Goal: Task Accomplishment & Management: Use online tool/utility

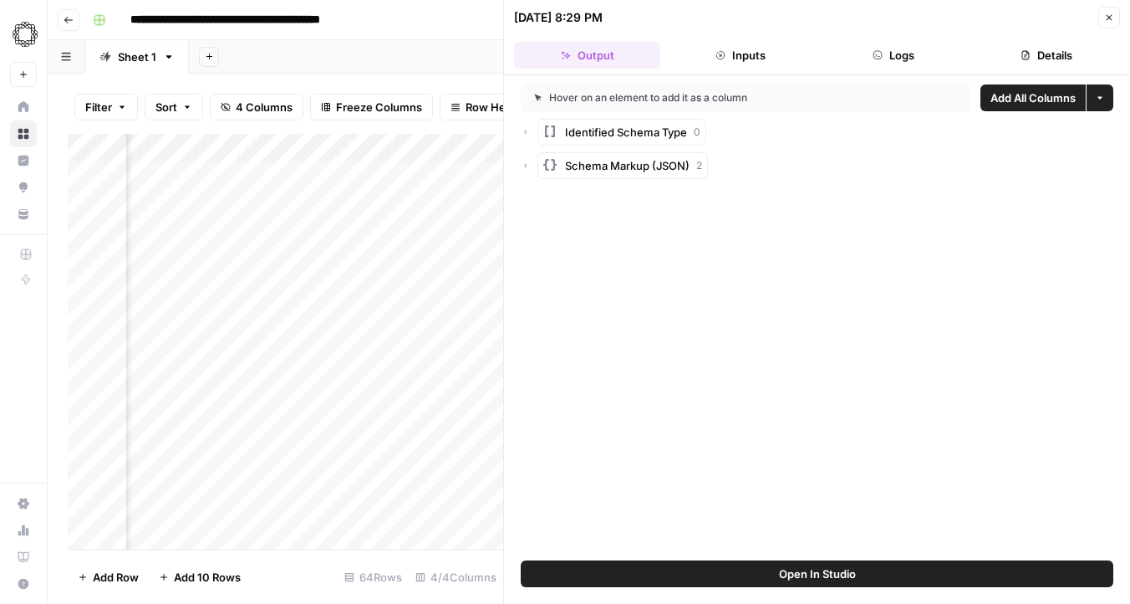
scroll to position [0, 501]
drag, startPoint x: 416, startPoint y: 146, endPoint x: 573, endPoint y: 145, distance: 156.4
click at [573, 145] on body "**********" at bounding box center [565, 302] width 1130 height 604
click at [326, 178] on div "Add Column" at bounding box center [286, 342] width 436 height 416
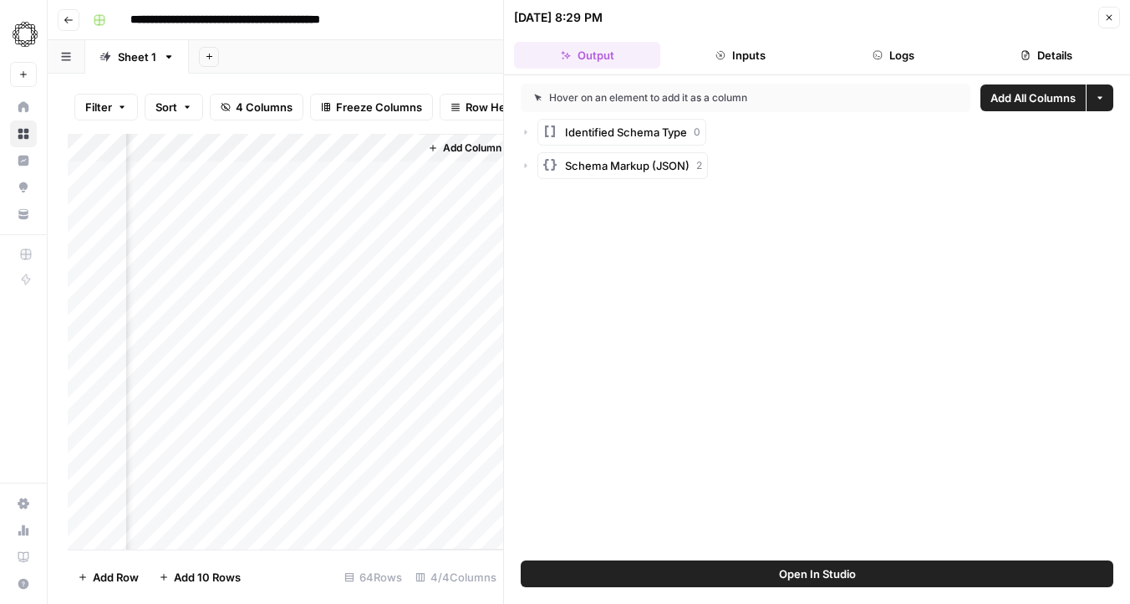
click at [326, 178] on div "Add Column" at bounding box center [286, 342] width 436 height 416
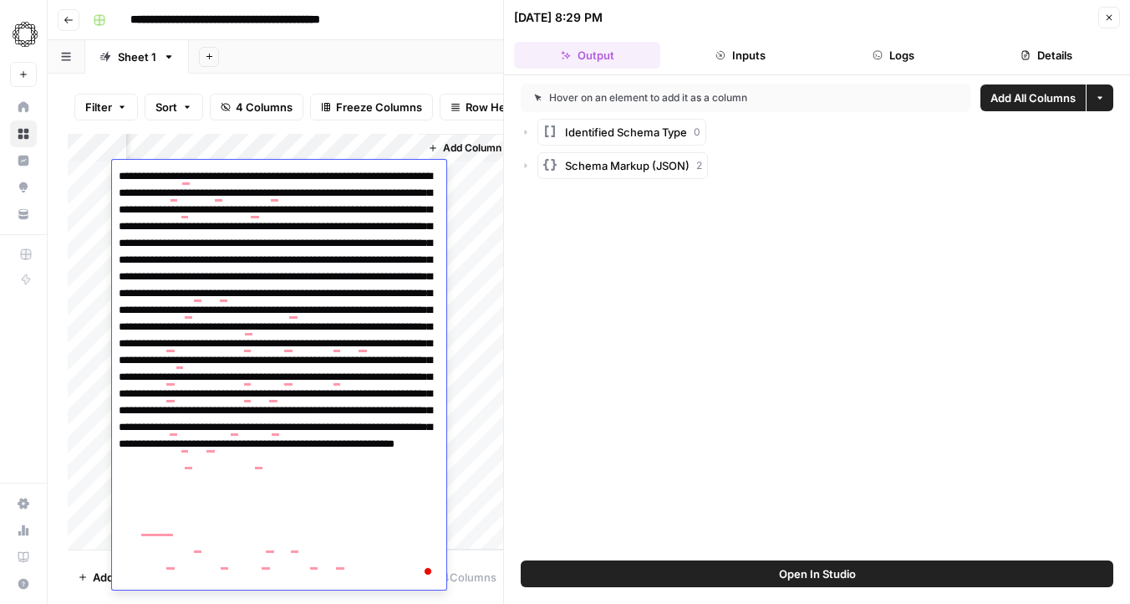
click at [467, 298] on div "Add Column" at bounding box center [465, 342] width 92 height 416
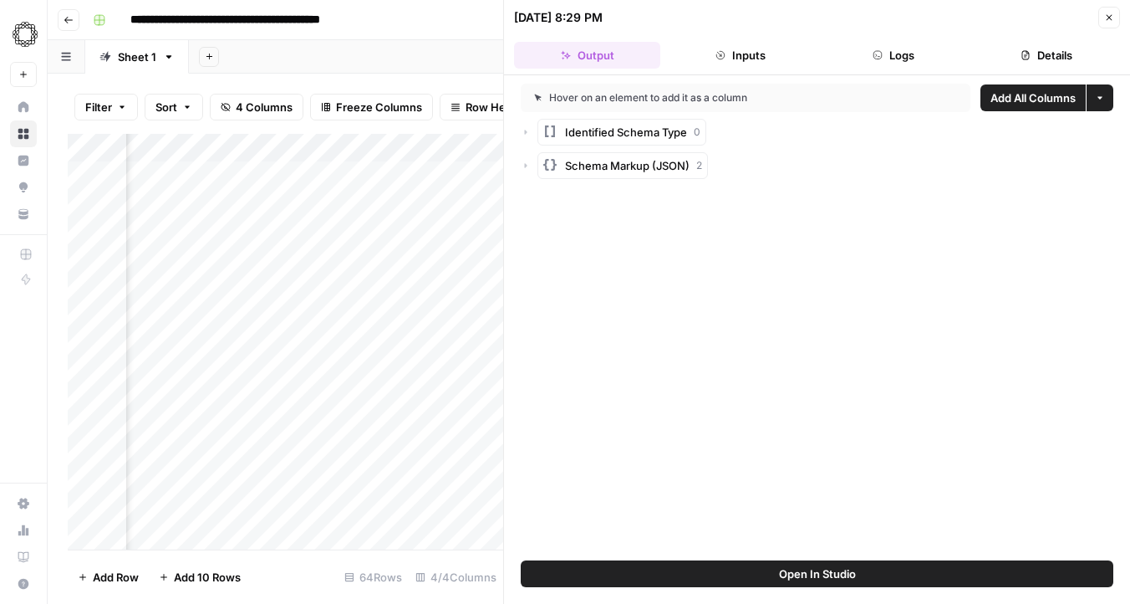
scroll to position [0, 0]
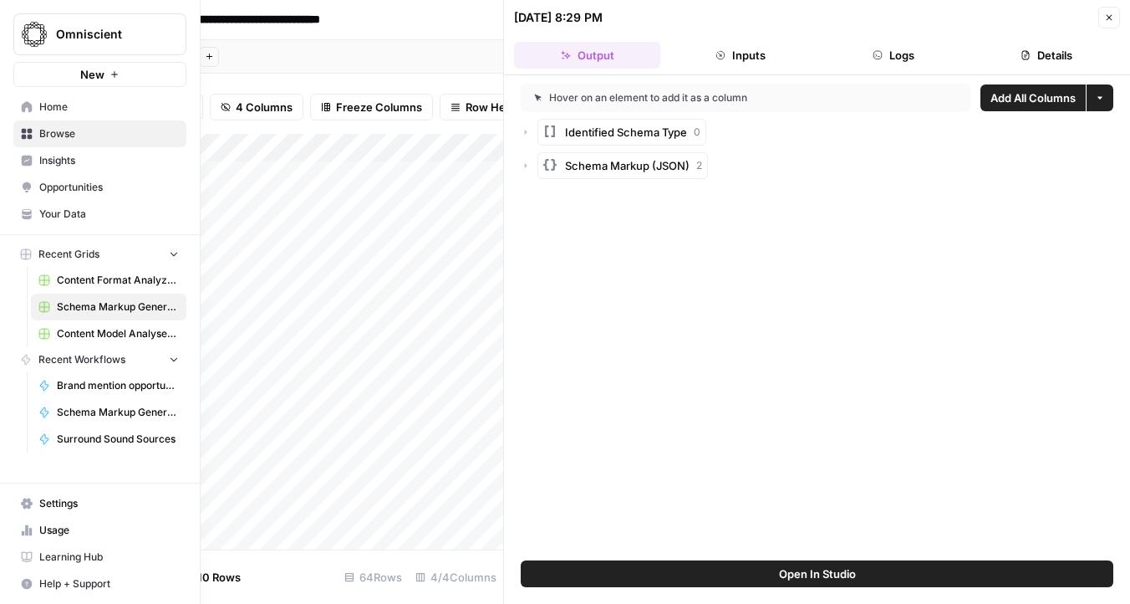
click at [108, 308] on span "Schema Markup Generator [JSON] [DOMAIN_NAME] Grid" at bounding box center [118, 306] width 122 height 15
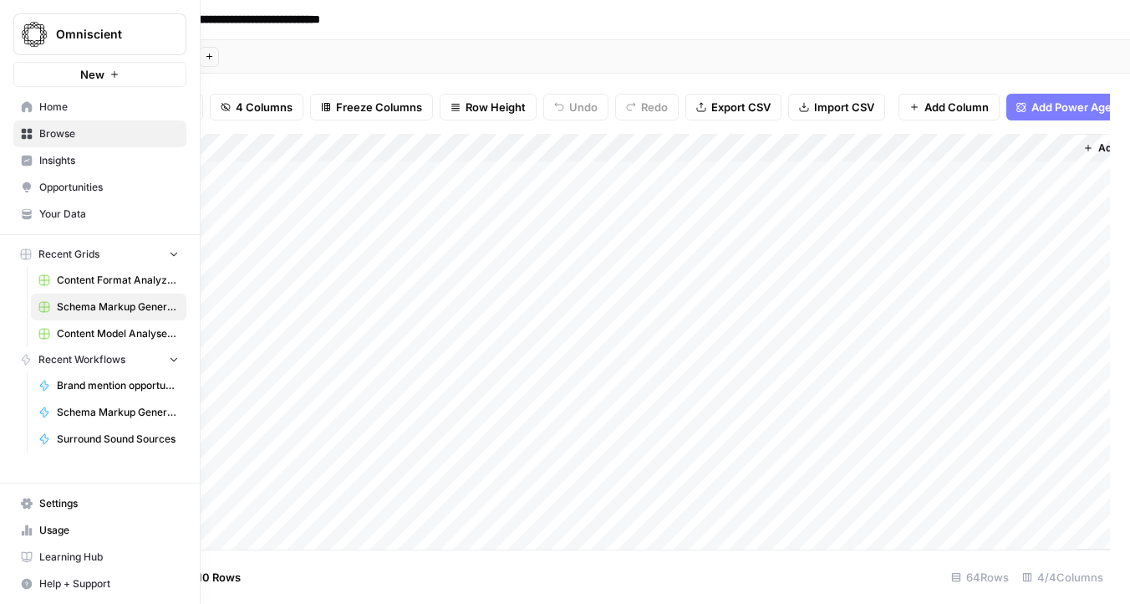
click at [108, 308] on span "Schema Markup Generator [JSON] [DOMAIN_NAME] Grid" at bounding box center [118, 306] width 122 height 15
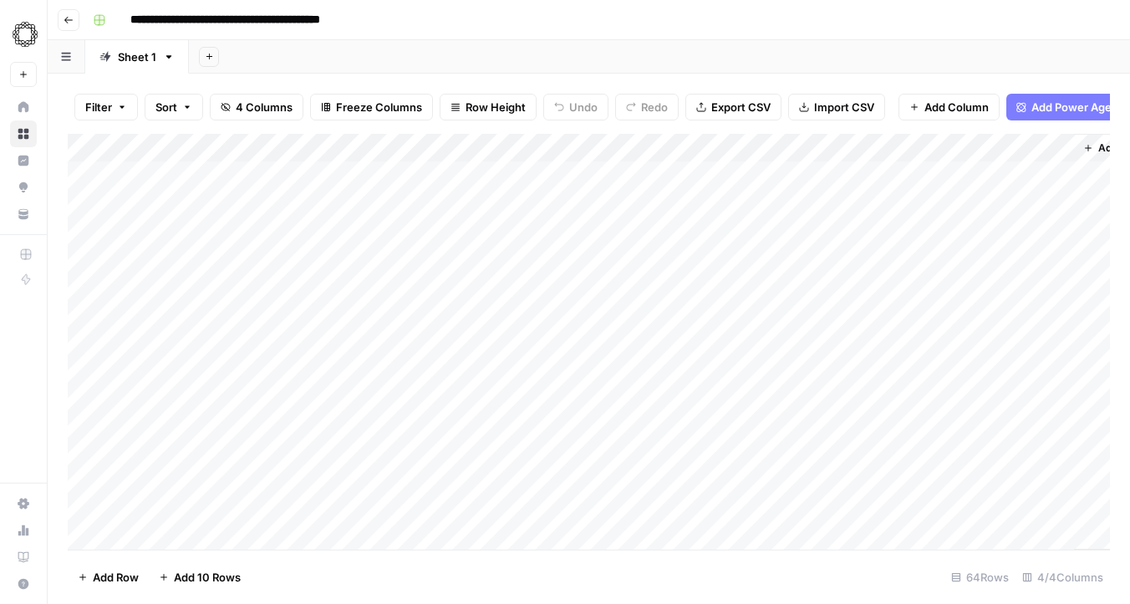
click at [65, 23] on icon "button" at bounding box center [69, 20] width 10 height 10
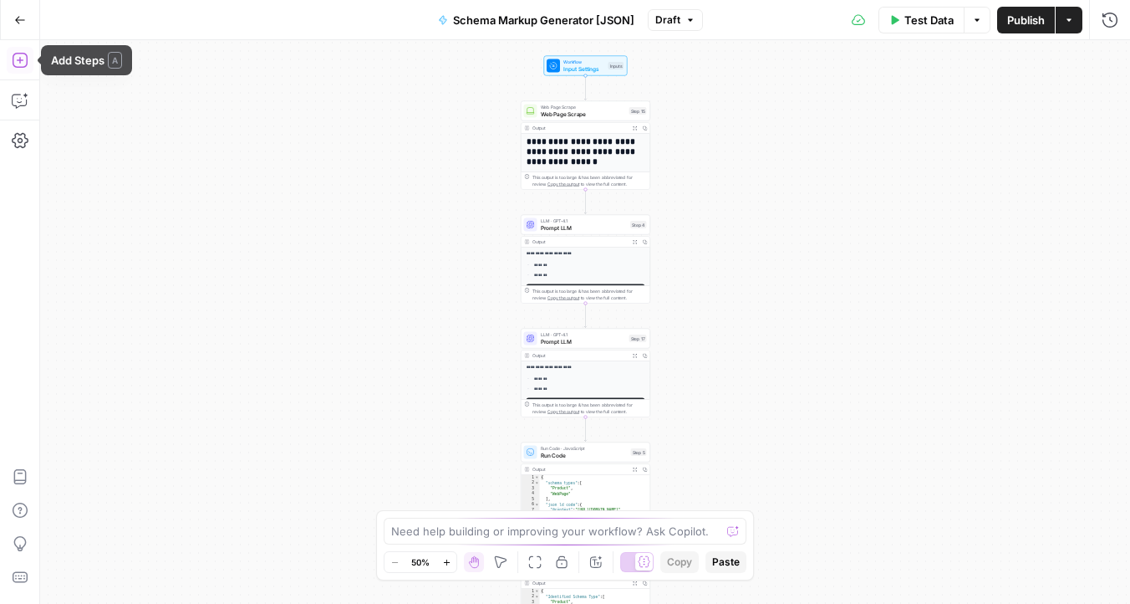
click at [19, 65] on icon "button" at bounding box center [20, 60] width 17 height 17
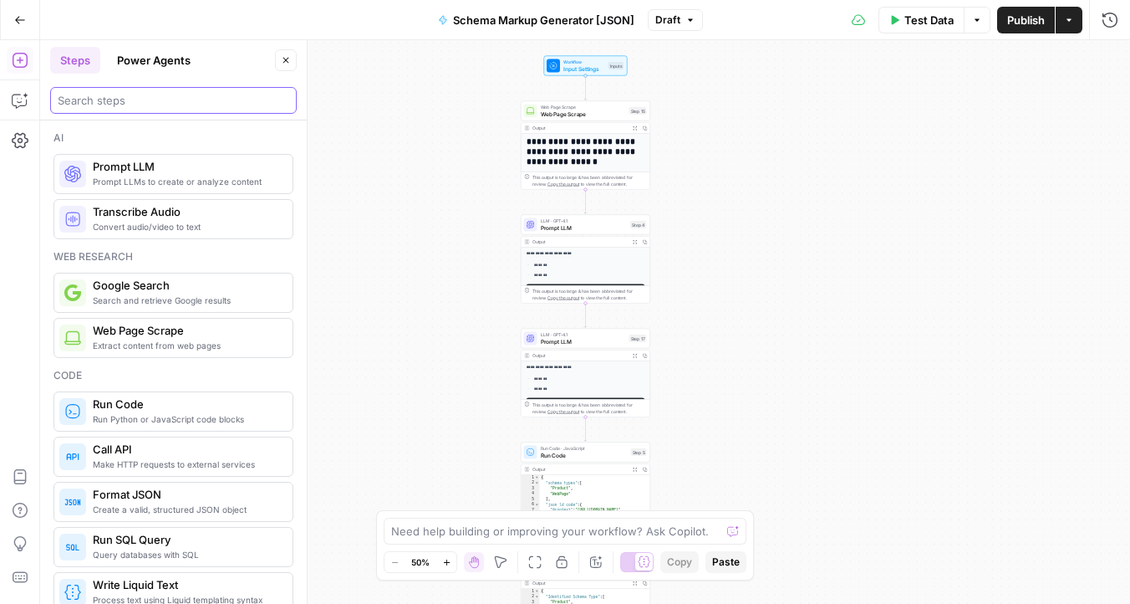
click at [182, 96] on input "search" at bounding box center [174, 100] width 232 height 17
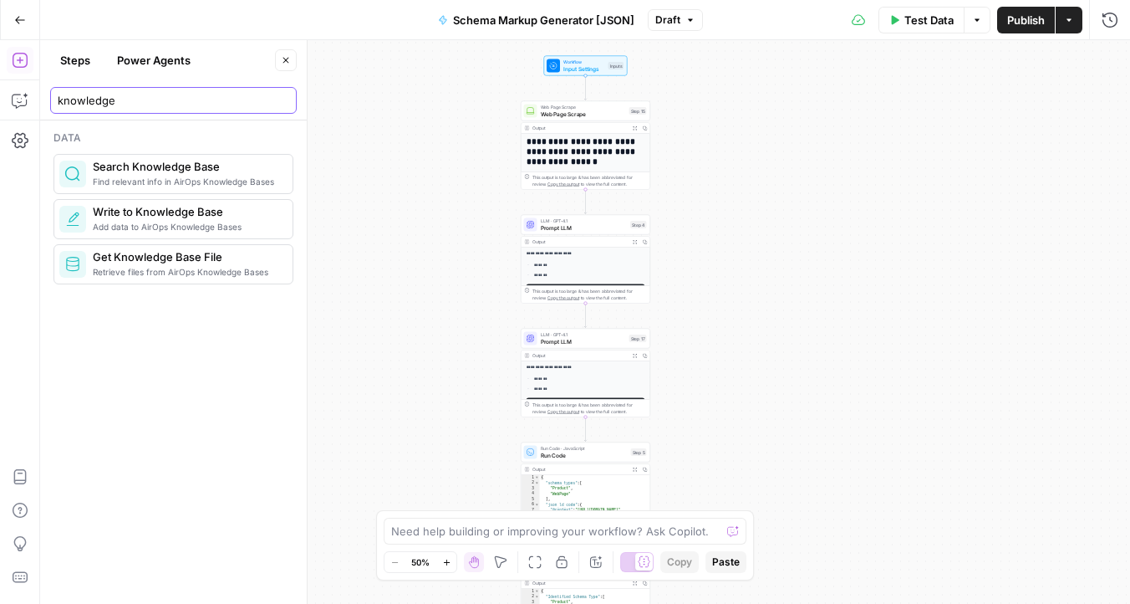
type input "knowledge"
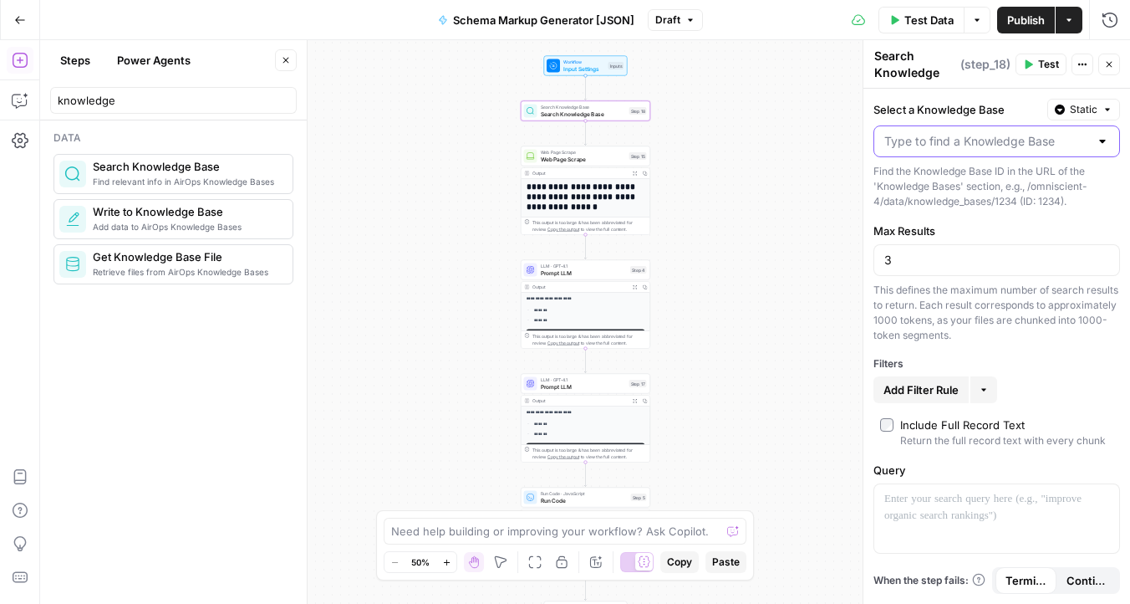
click at [993, 134] on input "Select a Knowledge Base" at bounding box center [987, 141] width 205 height 17
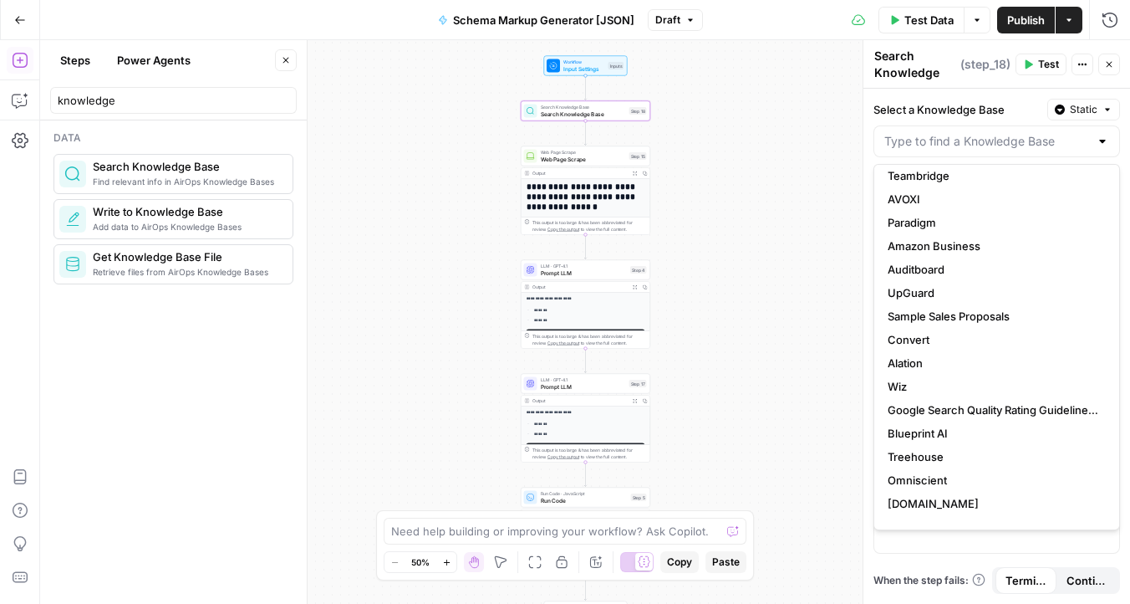
scroll to position [304, 0]
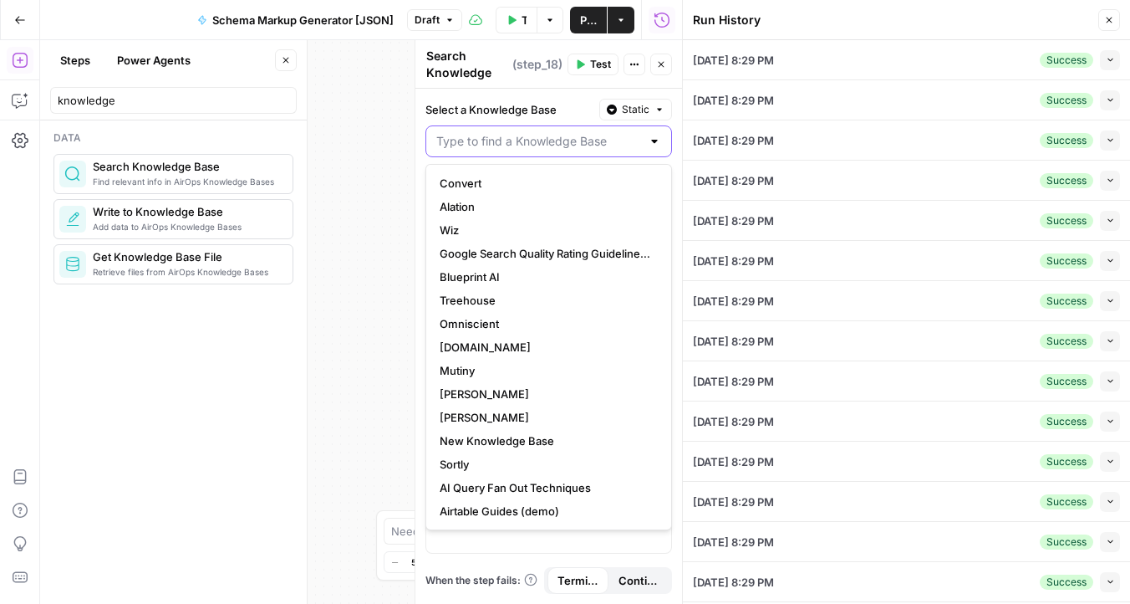
click at [556, 139] on input "Select a Knowledge Base" at bounding box center [538, 141] width 205 height 17
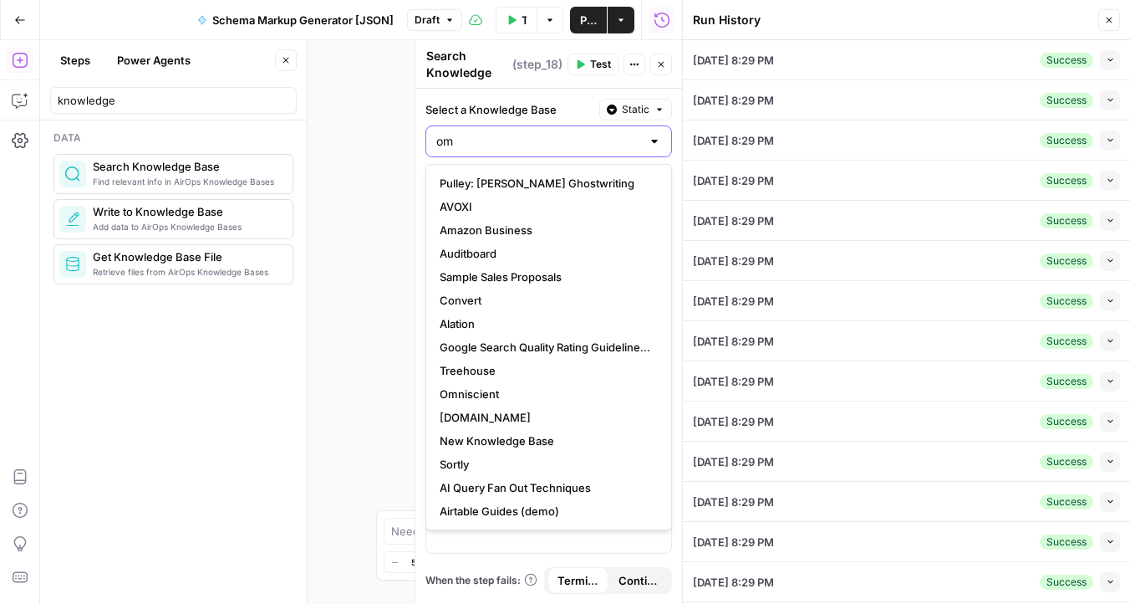
scroll to position [0, 0]
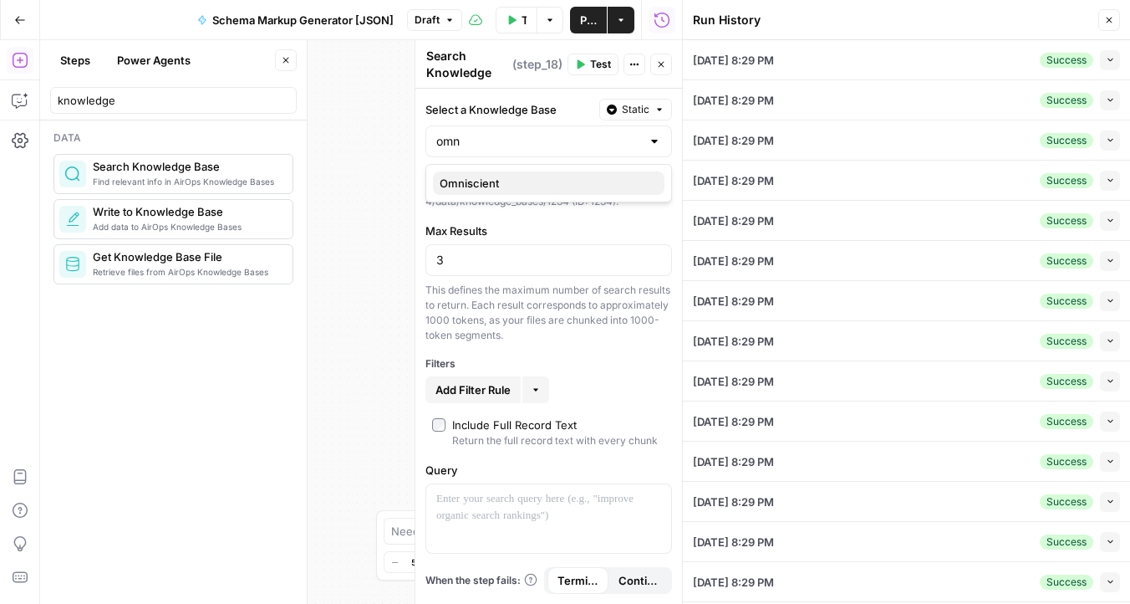
click at [478, 188] on span "Omniscient" at bounding box center [546, 183] width 212 height 17
type input "Omniscient"
click at [1112, 18] on icon "button" at bounding box center [1110, 21] width 6 height 6
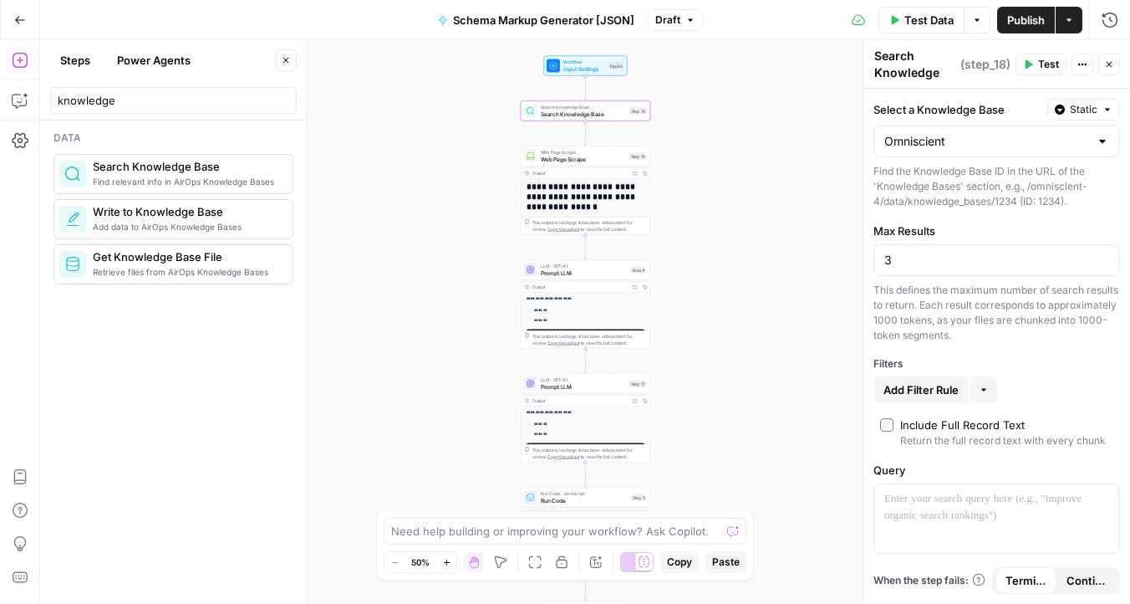
click at [1027, 59] on button "Test" at bounding box center [1041, 65] width 51 height 22
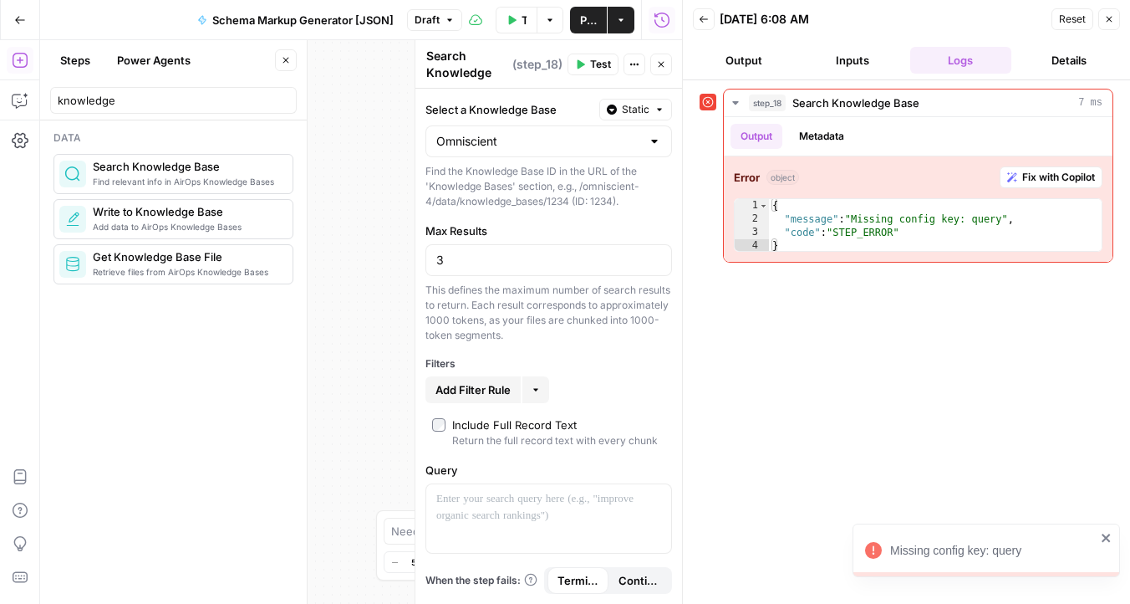
click at [712, 19] on button "Back" at bounding box center [704, 19] width 22 height 22
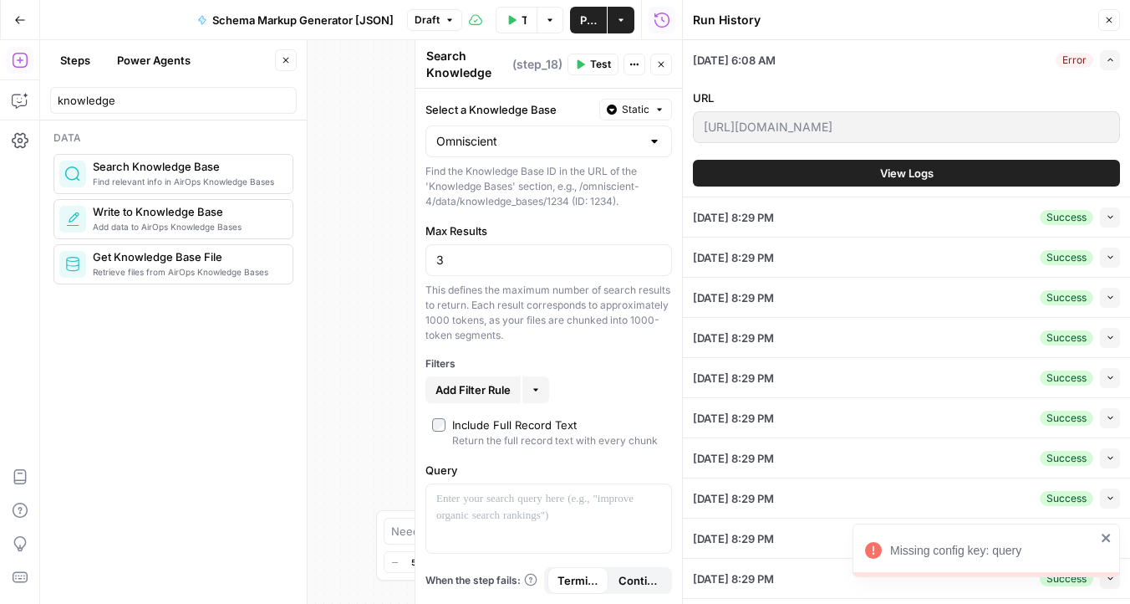
click at [1109, 20] on icon "button" at bounding box center [1110, 21] width 6 height 6
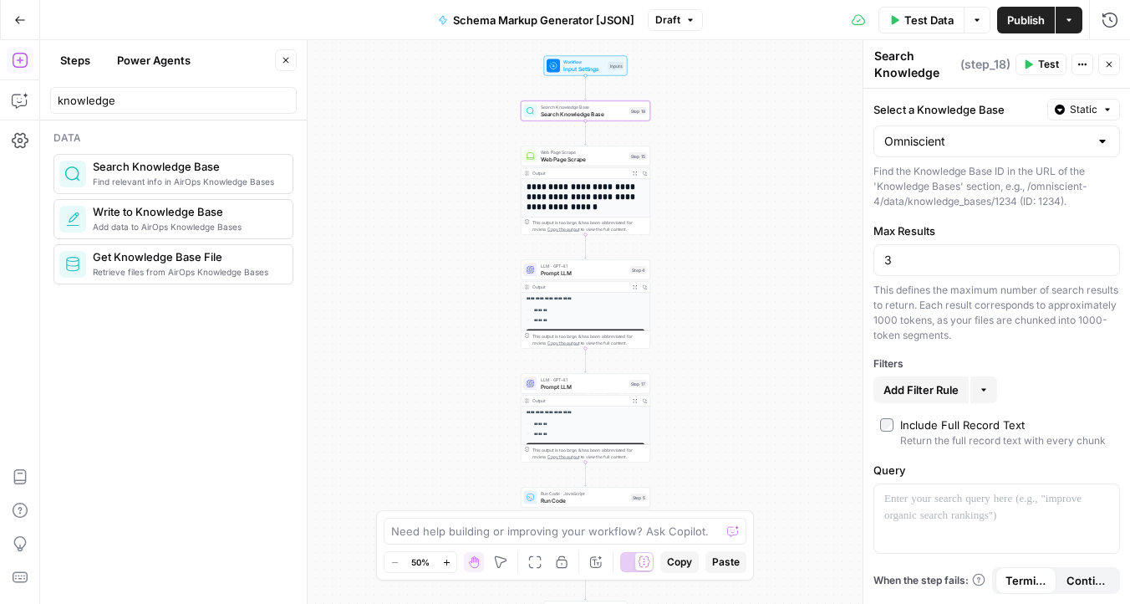
click at [611, 118] on div "Search Knowledge Base Search Knowledge Base Step 18 Copy step Delete step Add N…" at bounding box center [586, 111] width 130 height 20
click at [610, 118] on div "Search Knowledge Base Search Knowledge Base Step 18 Copy step Delete step Add N…" at bounding box center [586, 111] width 130 height 20
click at [957, 136] on input "Select a Knowledge Base" at bounding box center [987, 141] width 205 height 17
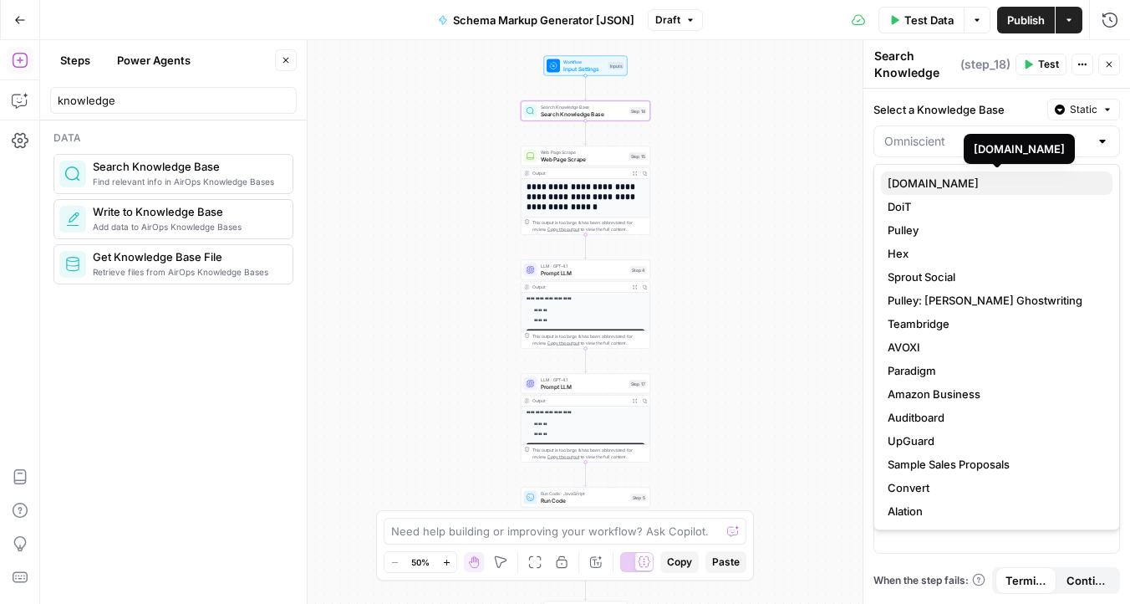
click at [957, 177] on span "[DOMAIN_NAME]" at bounding box center [994, 183] width 212 height 17
type input "[DOMAIN_NAME]"
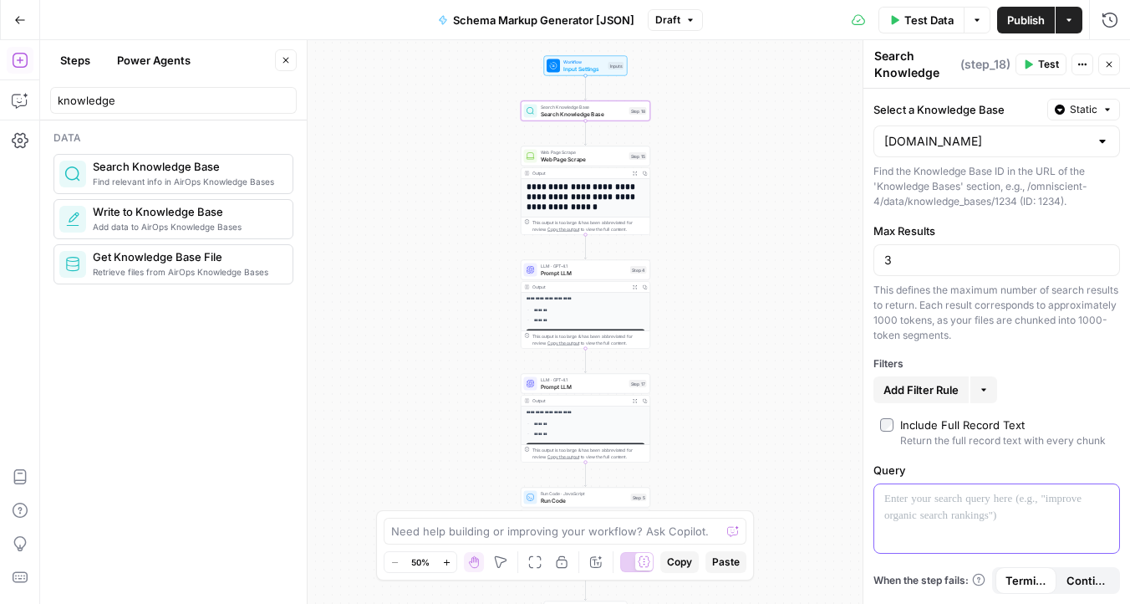
click at [982, 511] on div at bounding box center [997, 518] width 245 height 69
click at [1023, 60] on icon "button" at bounding box center [1028, 64] width 10 height 10
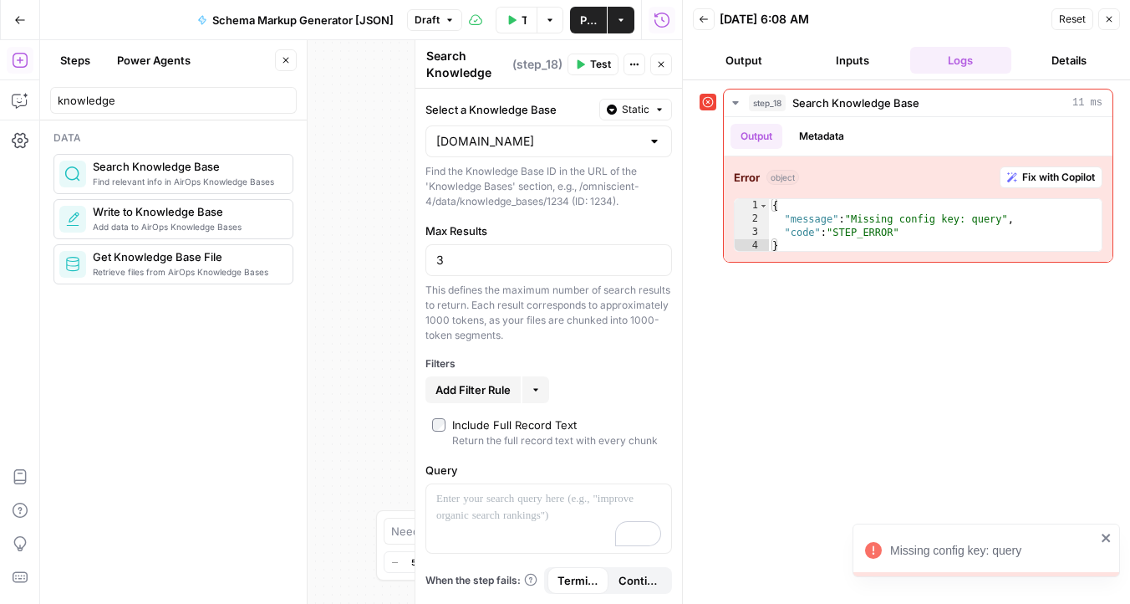
click at [1113, 17] on icon "button" at bounding box center [1109, 19] width 10 height 10
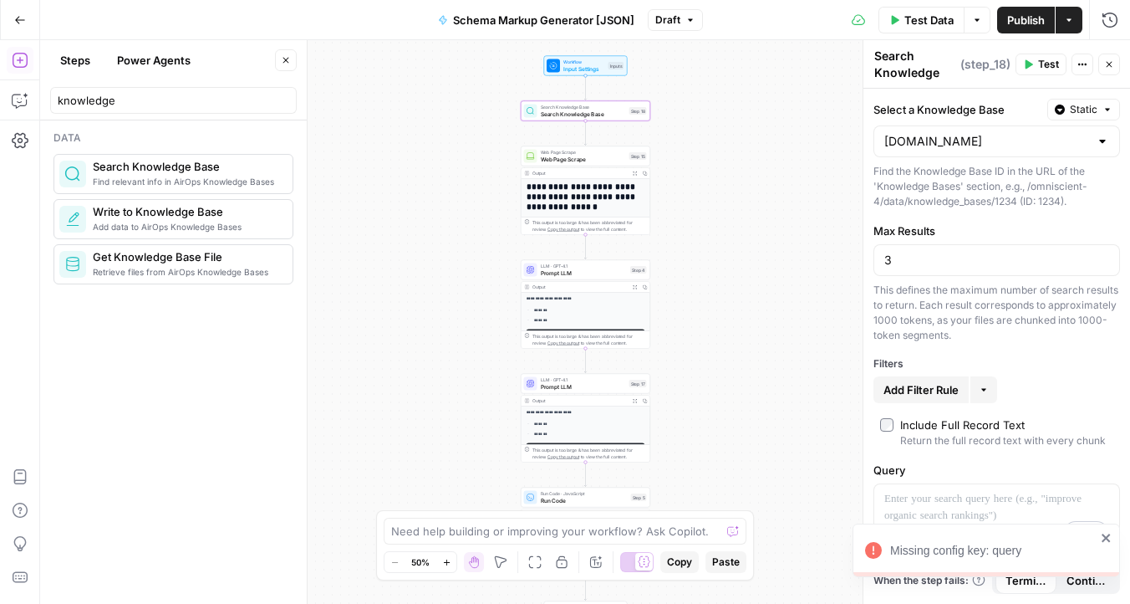
click at [1102, 536] on icon "close" at bounding box center [1107, 537] width 12 height 13
click at [599, 114] on span "Search Knowledge Base" at bounding box center [583, 114] width 85 height 8
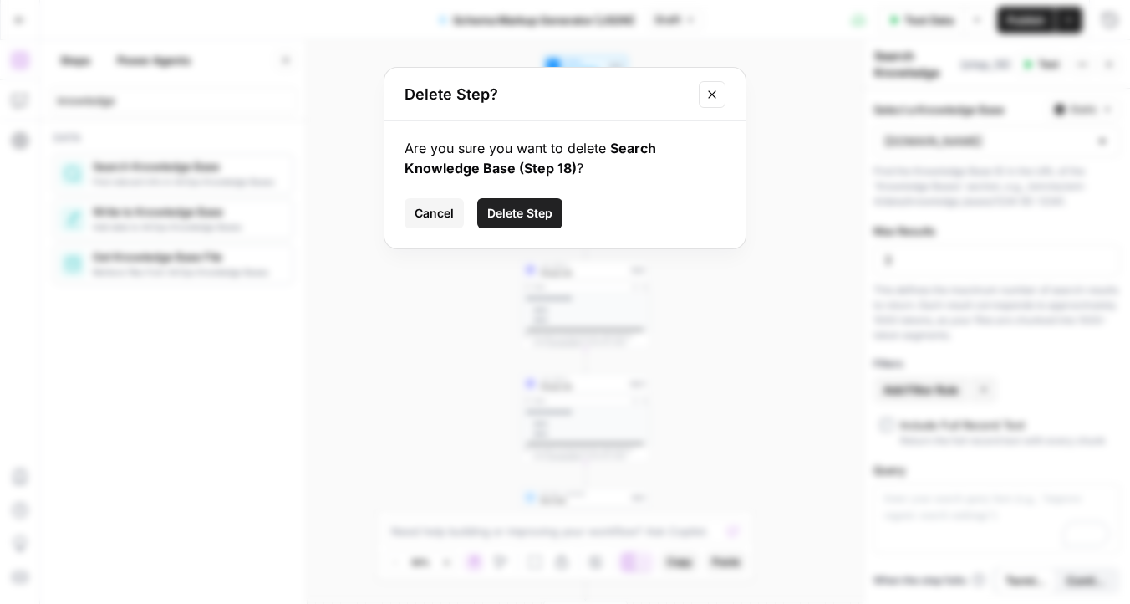
click at [550, 217] on span "Delete Step" at bounding box center [519, 213] width 65 height 17
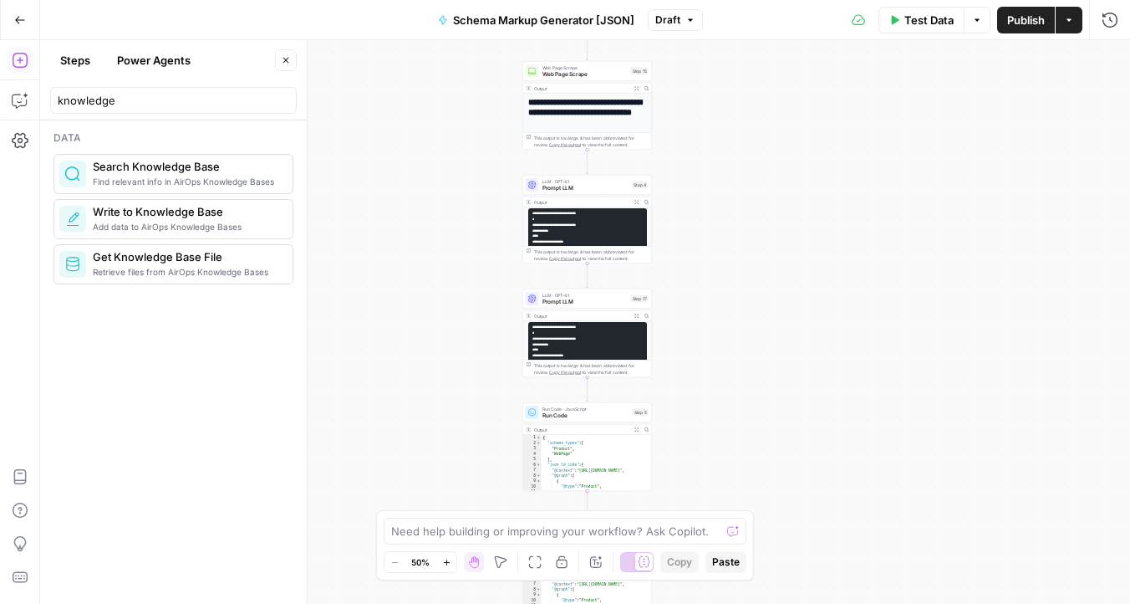
scroll to position [70, 0]
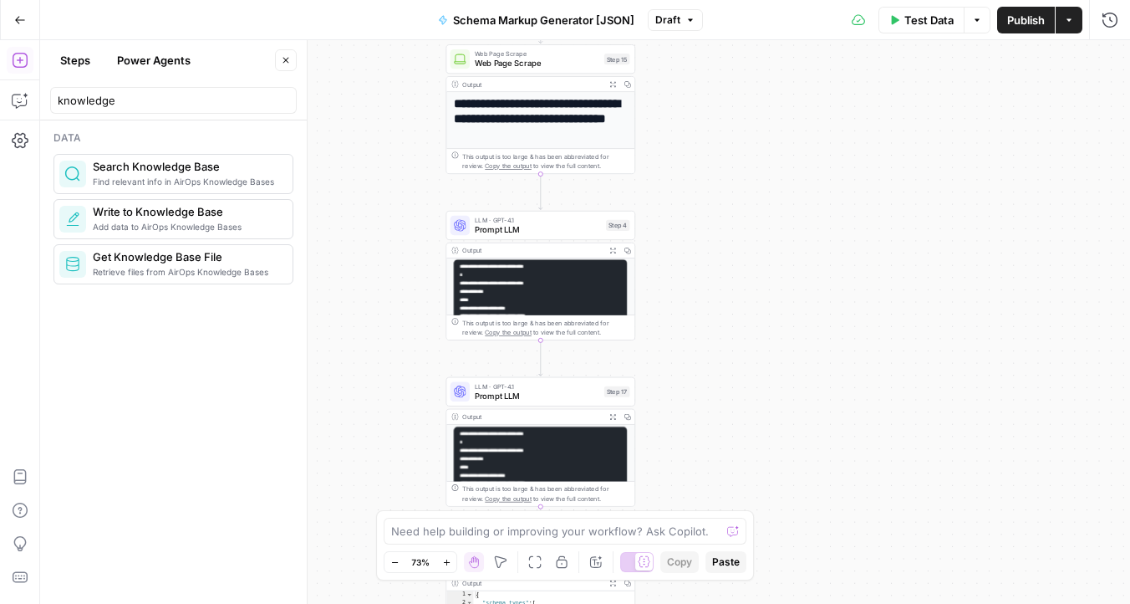
drag, startPoint x: 589, startPoint y: 240, endPoint x: 838, endPoint y: 3, distance: 343.6
